Goal: Check status: Check status

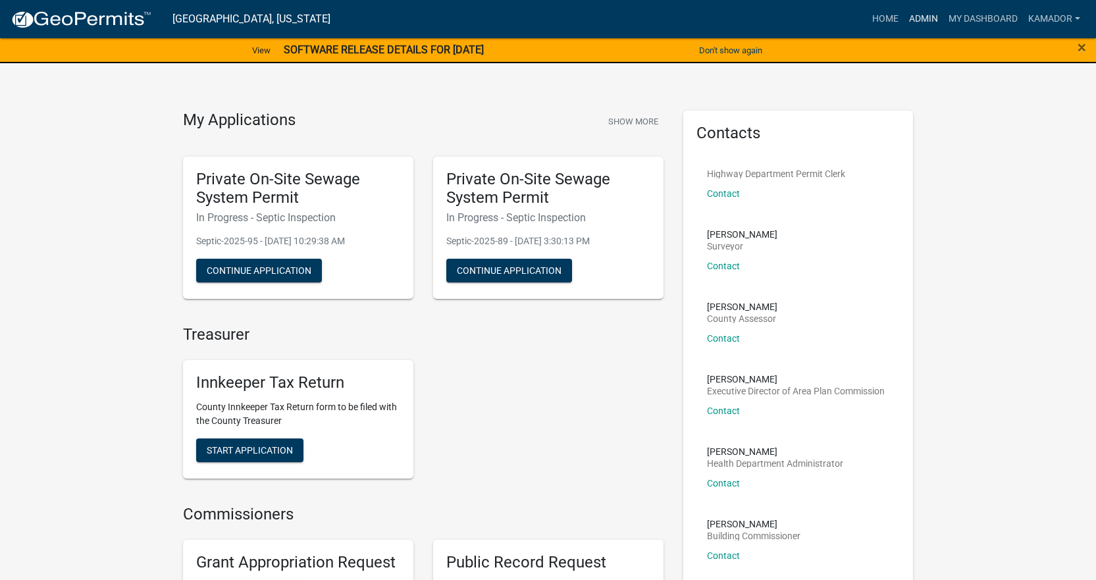
click at [930, 16] on link "Admin" at bounding box center [924, 19] width 40 height 25
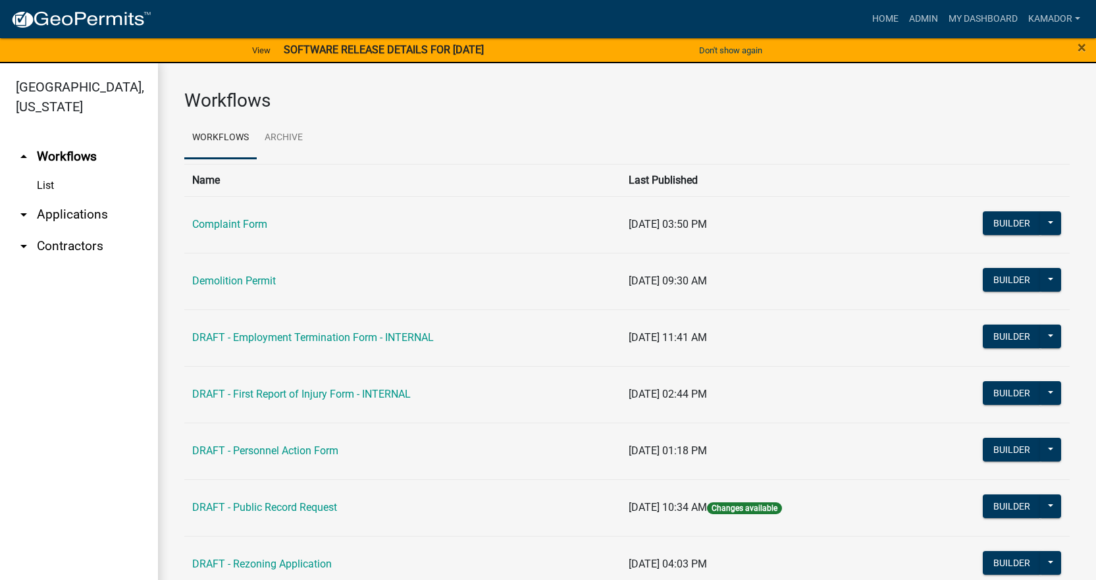
click at [75, 207] on link "arrow_drop_down Applications" at bounding box center [79, 215] width 158 height 32
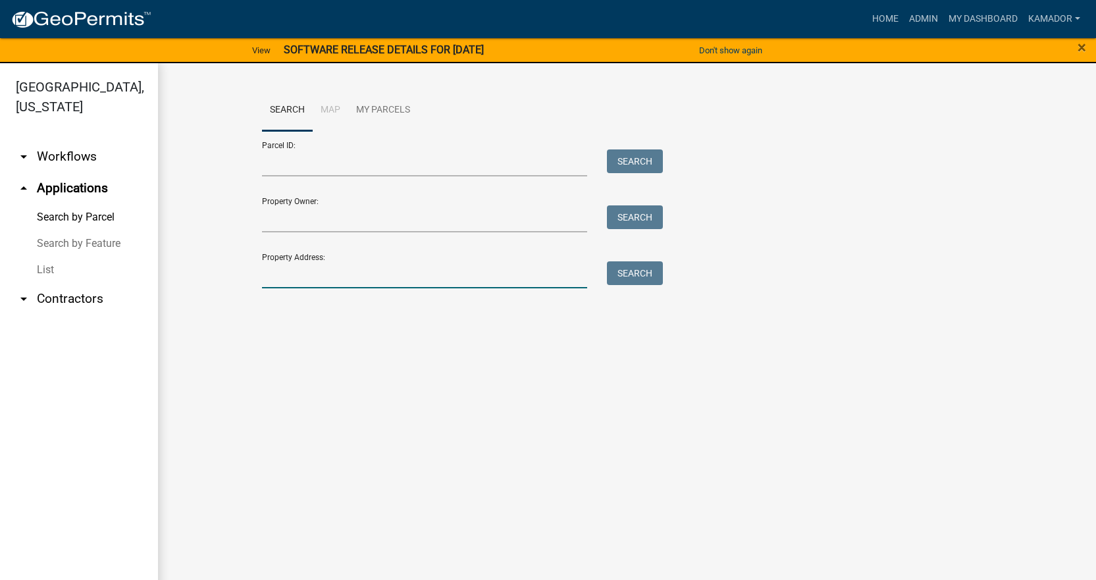
click at [333, 277] on input "Property Address:" at bounding box center [425, 274] width 326 height 27
type input "70 [PERSON_NAME]"
click at [643, 271] on button "Search" at bounding box center [635, 273] width 56 height 24
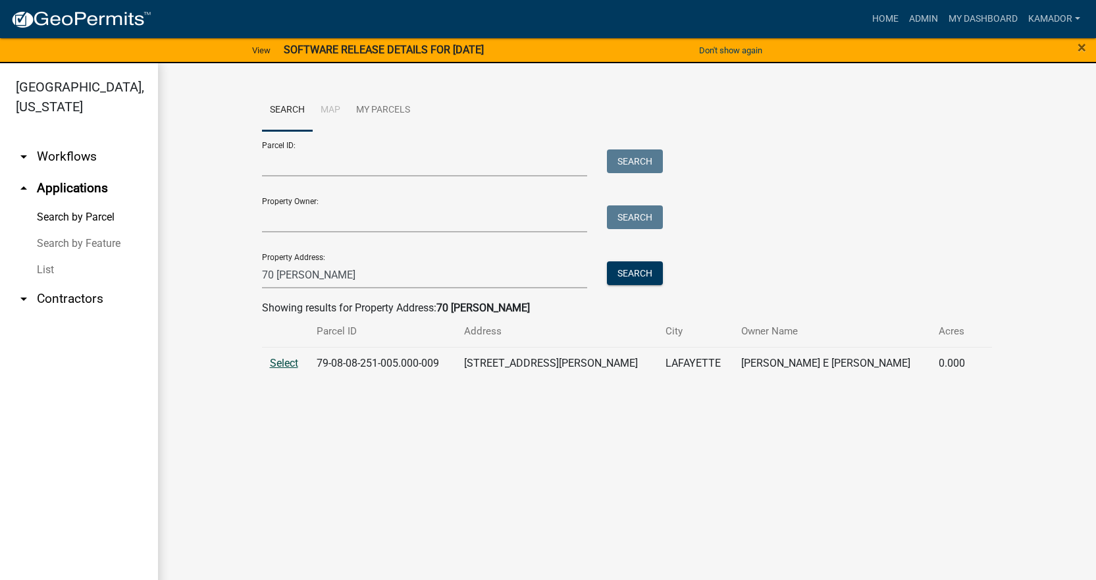
click at [274, 364] on span "Select" at bounding box center [284, 363] width 28 height 13
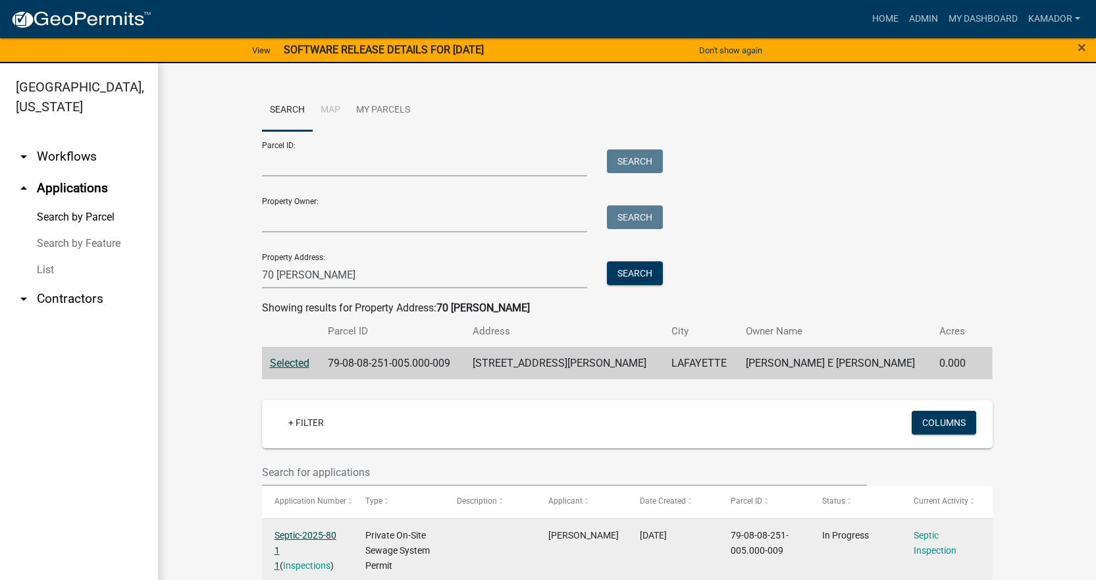
click at [298, 533] on link "Septic-2025-80 1 1" at bounding box center [306, 550] width 62 height 41
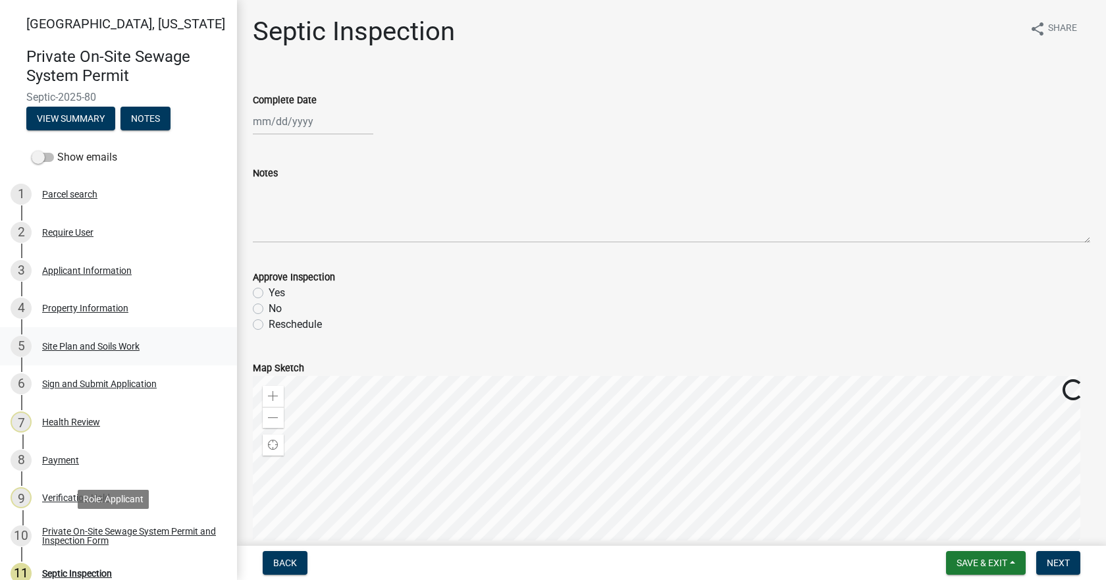
click at [94, 531] on div "Private On-Site Sewage System Permit and Inspection Form" at bounding box center [129, 536] width 174 height 18
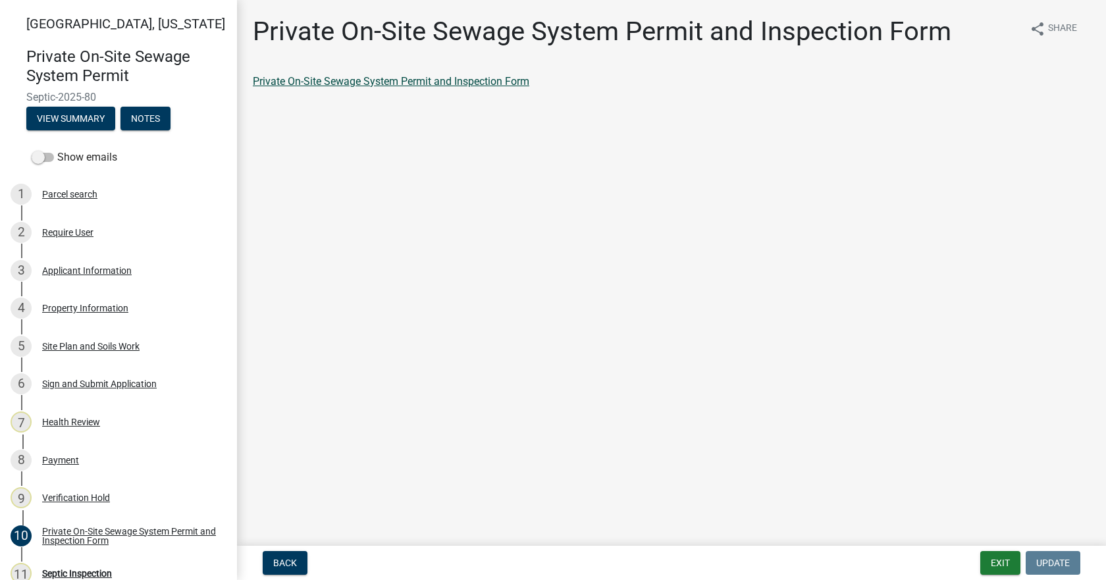
click at [369, 86] on link "Private On-Site Sewage System Permit and Inspection Form" at bounding box center [391, 81] width 277 height 13
